Goal: Information Seeking & Learning: Learn about a topic

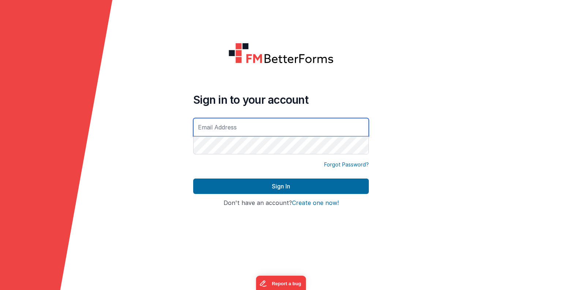
type input "[EMAIL_ADDRESS][DOMAIN_NAME]"
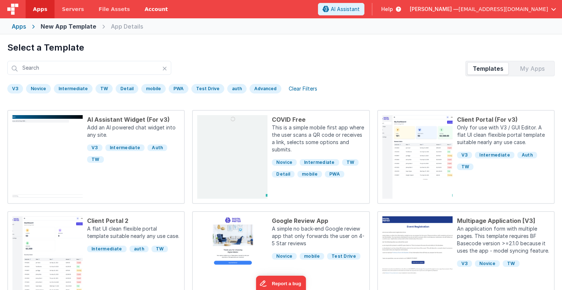
click at [138, 10] on link "Account" at bounding box center [156, 9] width 38 height 18
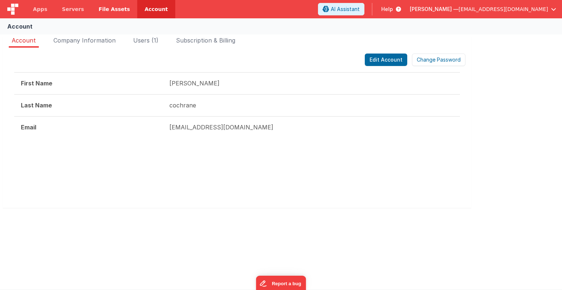
click at [110, 11] on span "File Assets" at bounding box center [114, 8] width 31 height 7
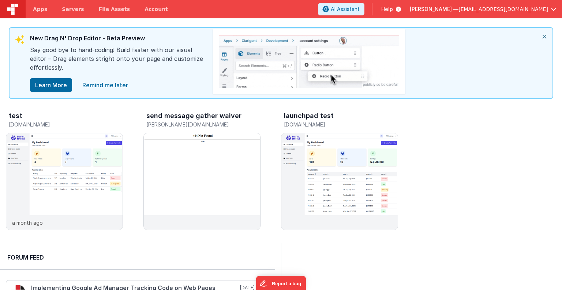
drag, startPoint x: 39, startPoint y: 0, endPoint x: 450, endPoint y: 10, distance: 410.9
click at [401, 10] on icon at bounding box center [397, 8] width 8 height 7
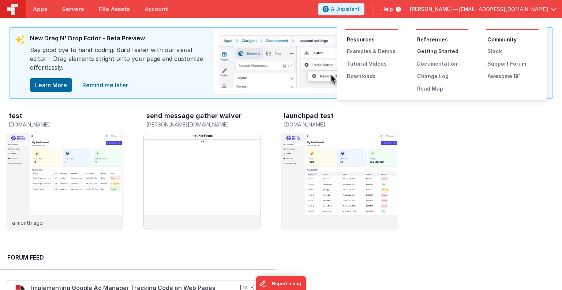
click at [441, 49] on div "Getting Started" at bounding box center [442, 51] width 51 height 7
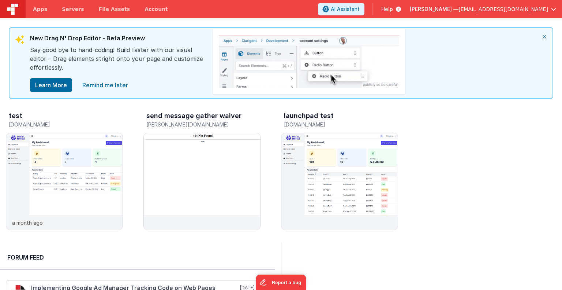
click at [459, 11] on span "[PERSON_NAME] —" at bounding box center [434, 8] width 49 height 7
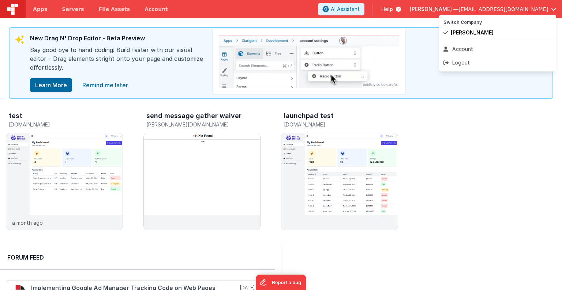
click at [448, 8] on button at bounding box center [281, 145] width 562 height 290
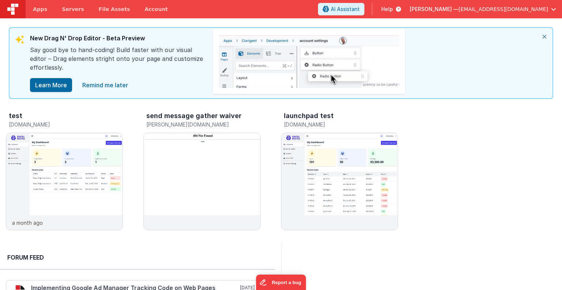
click at [401, 8] on icon at bounding box center [397, 8] width 8 height 7
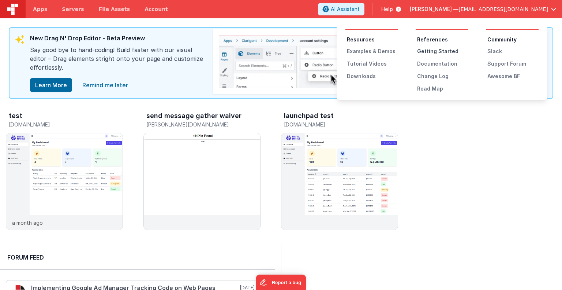
click at [439, 51] on div "Getting Started" at bounding box center [442, 51] width 51 height 7
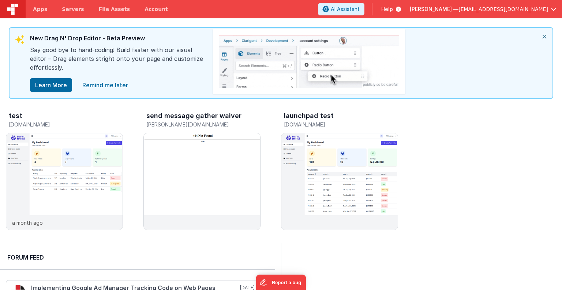
click at [401, 7] on icon at bounding box center [397, 8] width 8 height 7
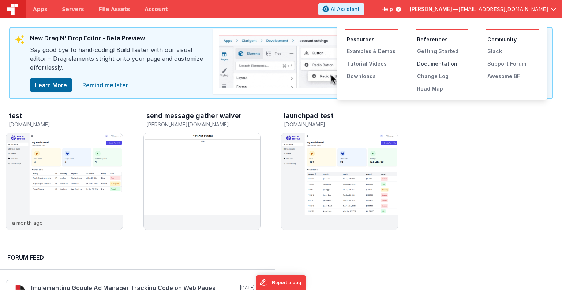
click at [433, 63] on div "Documentation" at bounding box center [442, 63] width 51 height 7
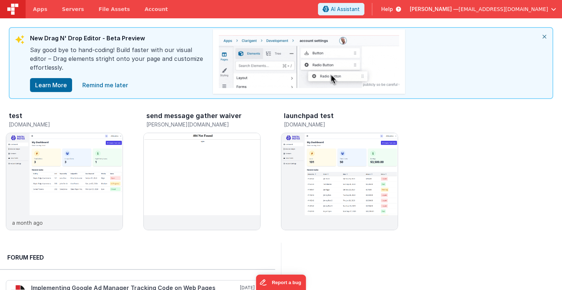
click at [393, 7] on span "Help" at bounding box center [387, 8] width 12 height 7
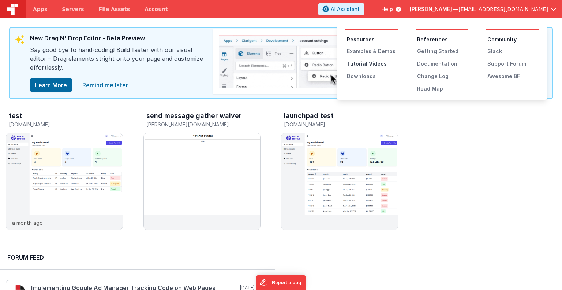
click at [360, 66] on div "Tutorial Videos" at bounding box center [372, 63] width 51 height 7
